Goal: Obtain resource: Download file/media

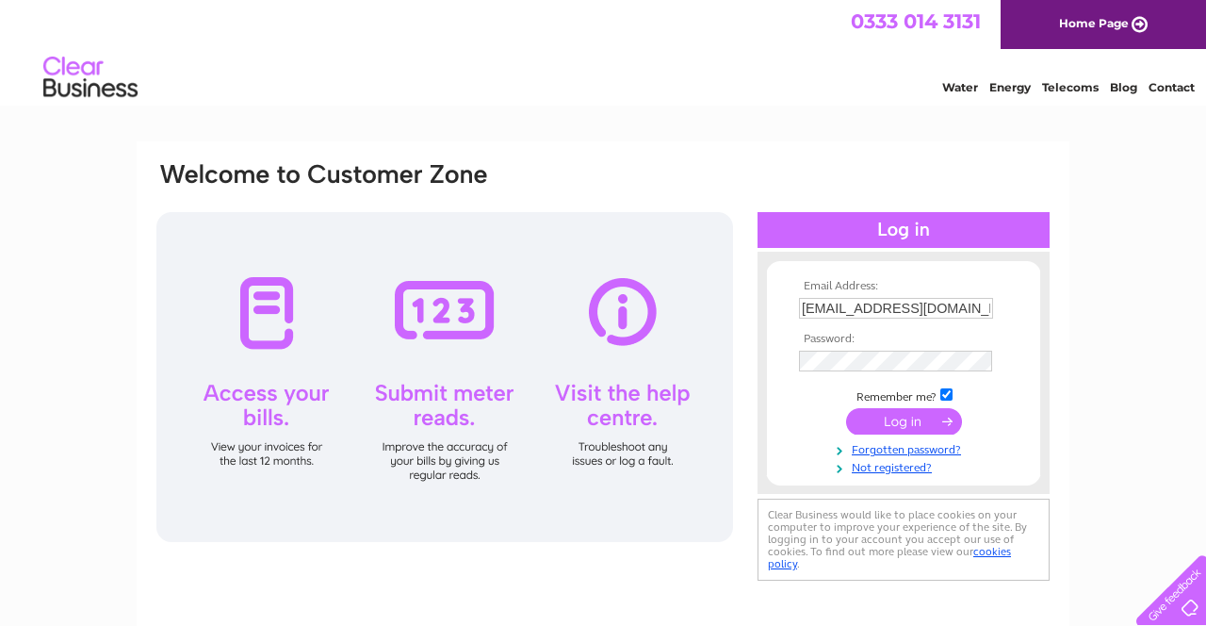
click at [914, 428] on input "submit" at bounding box center [904, 421] width 116 height 26
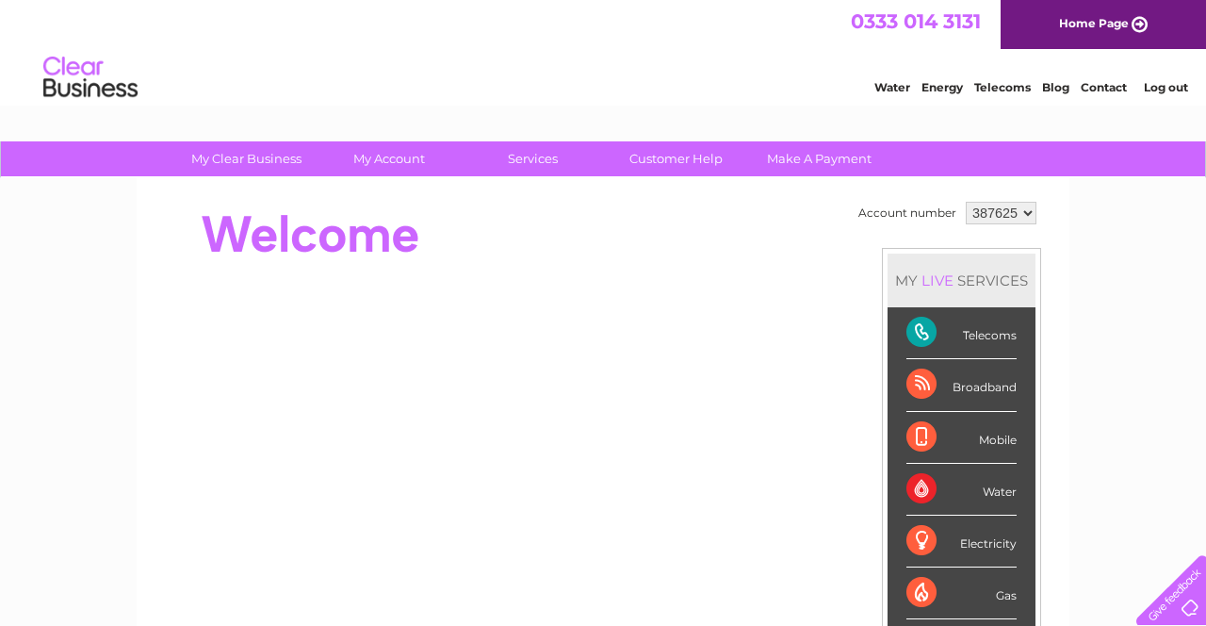
click at [402, 160] on link "My Account" at bounding box center [390, 158] width 156 height 35
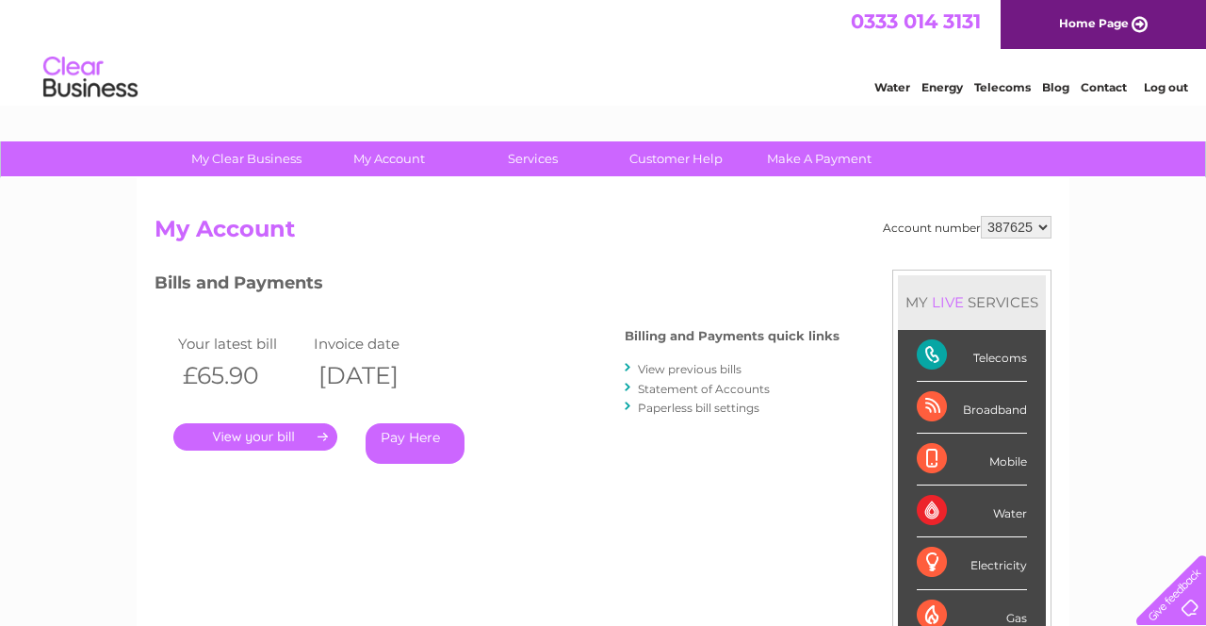
click at [271, 441] on link "." at bounding box center [255, 436] width 164 height 27
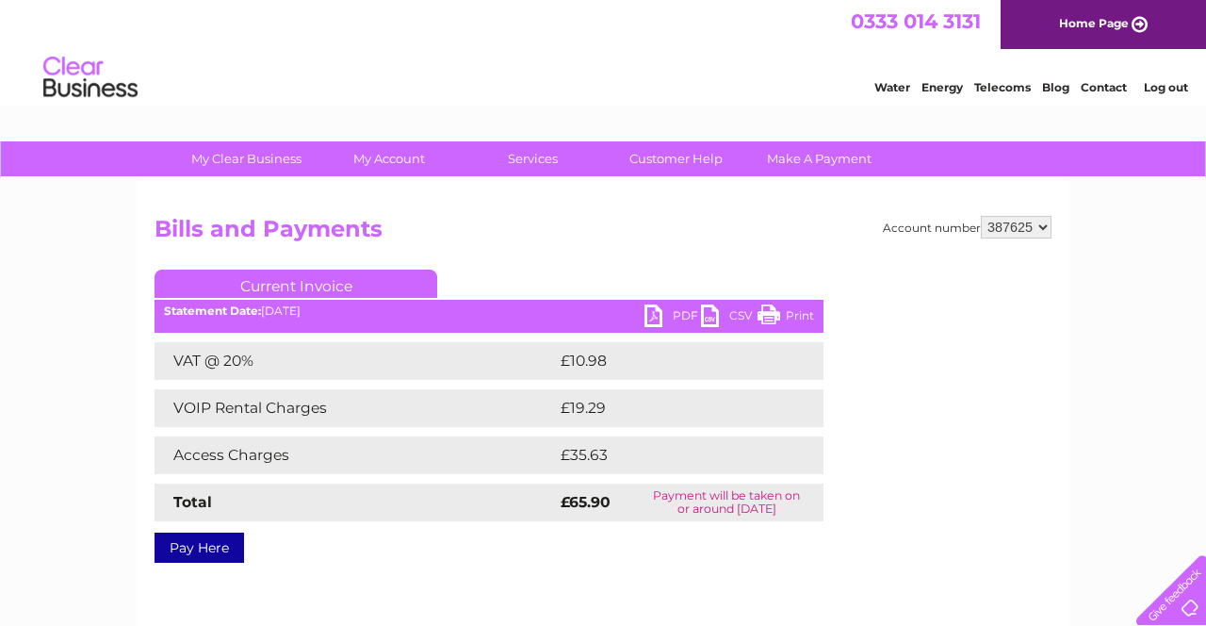
click at [647, 318] on link "PDF" at bounding box center [673, 317] width 57 height 27
